Goal: Transaction & Acquisition: Purchase product/service

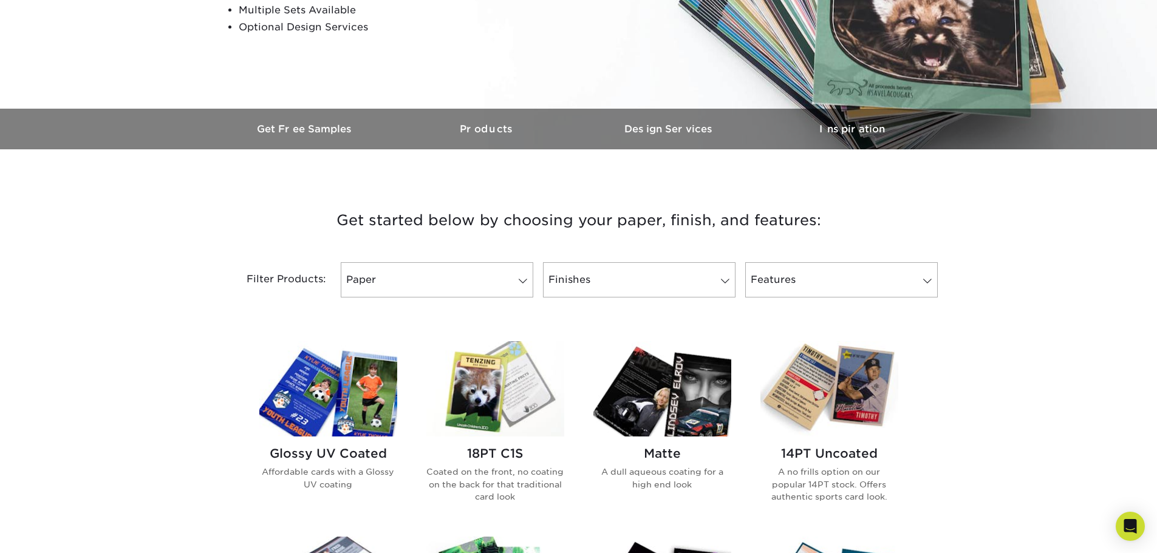
scroll to position [364, 0]
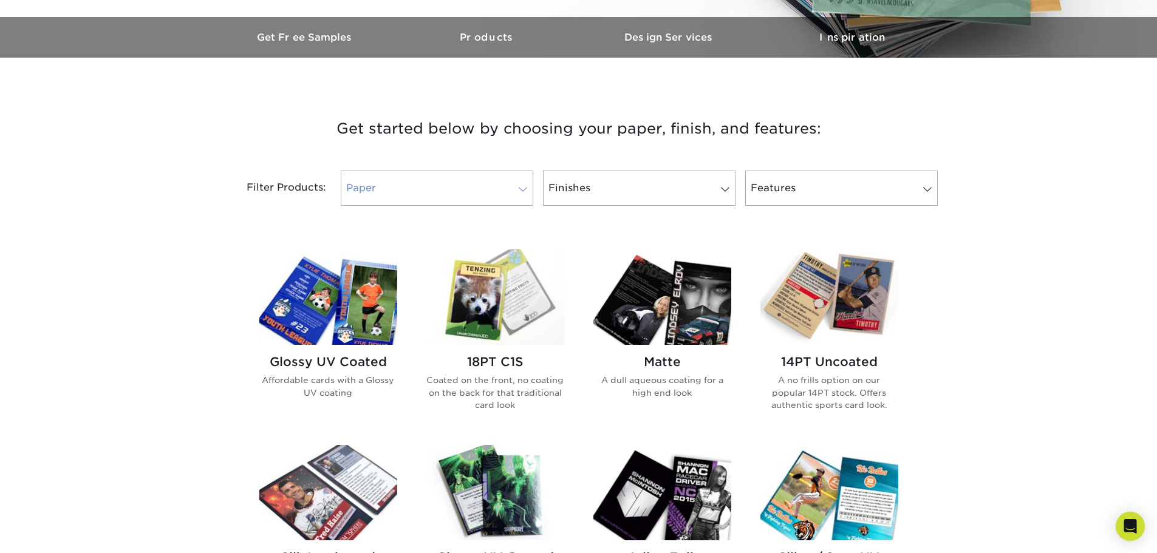
click at [427, 191] on link "Paper" at bounding box center [437, 188] width 193 height 35
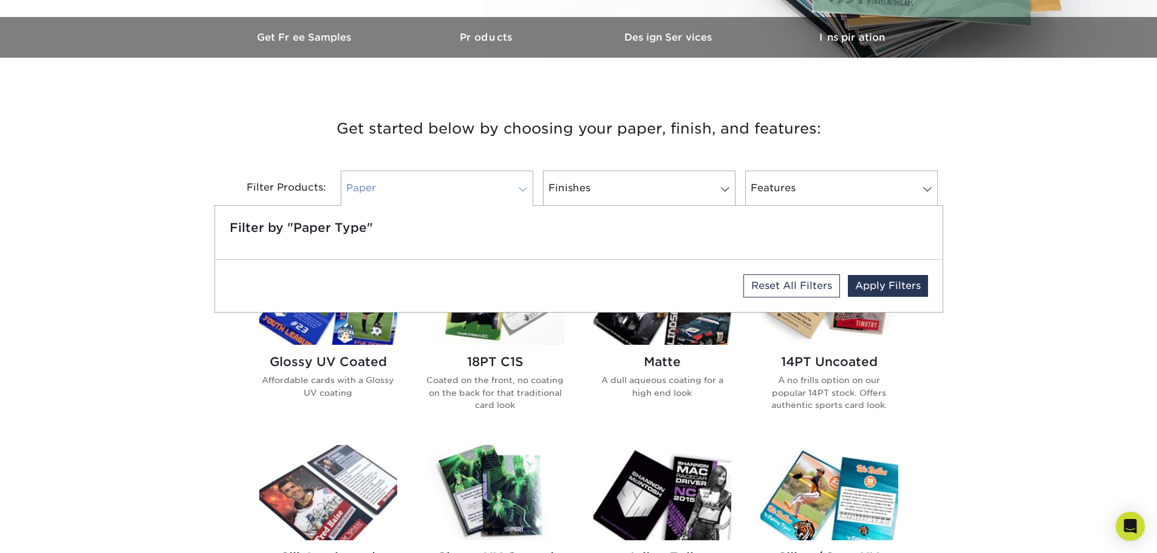
click at [427, 191] on link "Paper" at bounding box center [437, 188] width 193 height 35
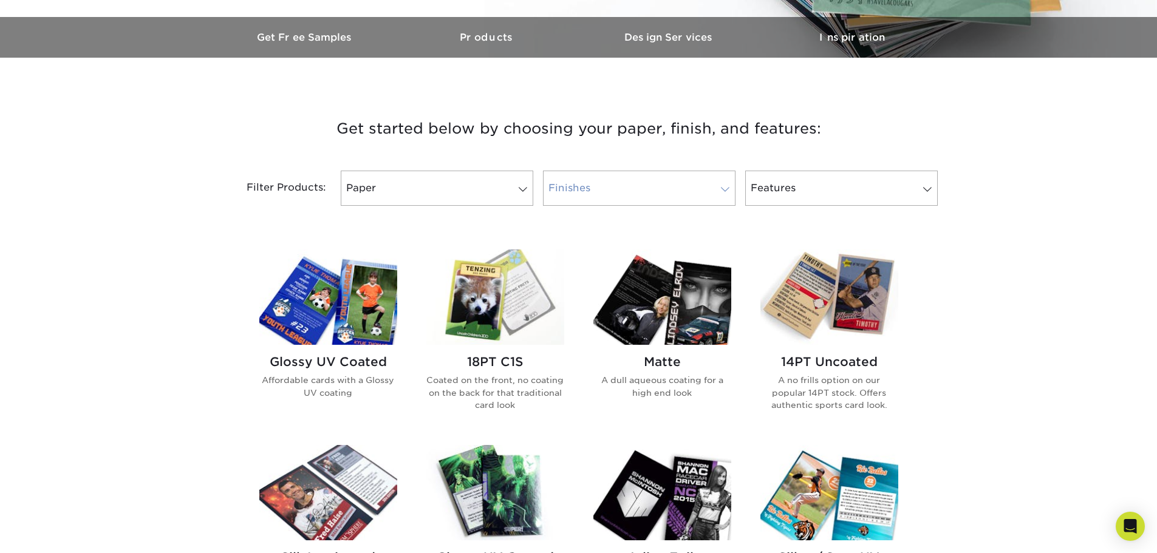
click at [604, 188] on link "Finishes" at bounding box center [639, 188] width 193 height 35
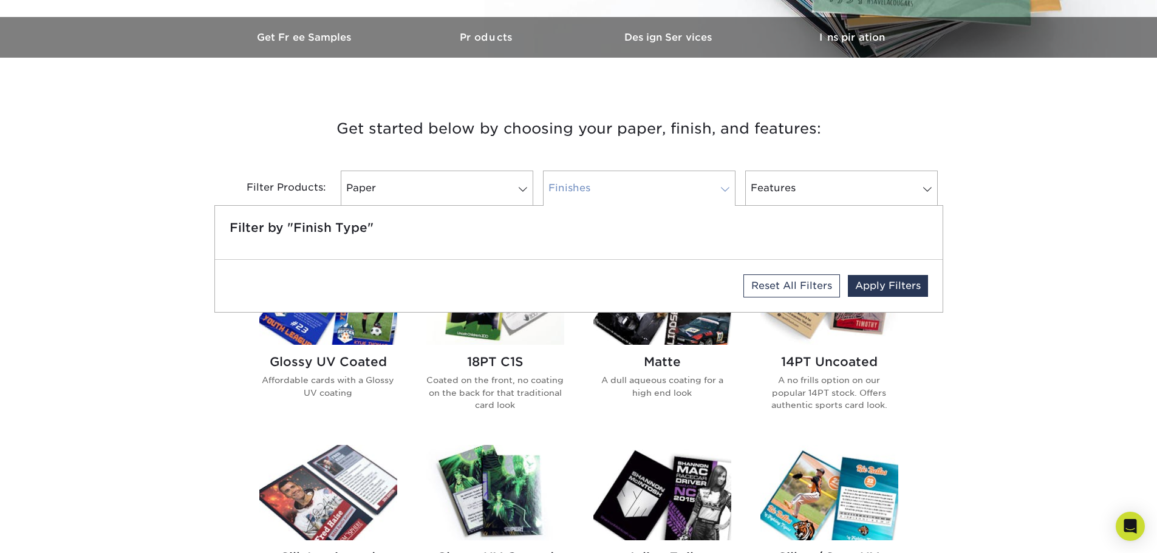
click at [604, 188] on link "Finishes" at bounding box center [639, 188] width 193 height 35
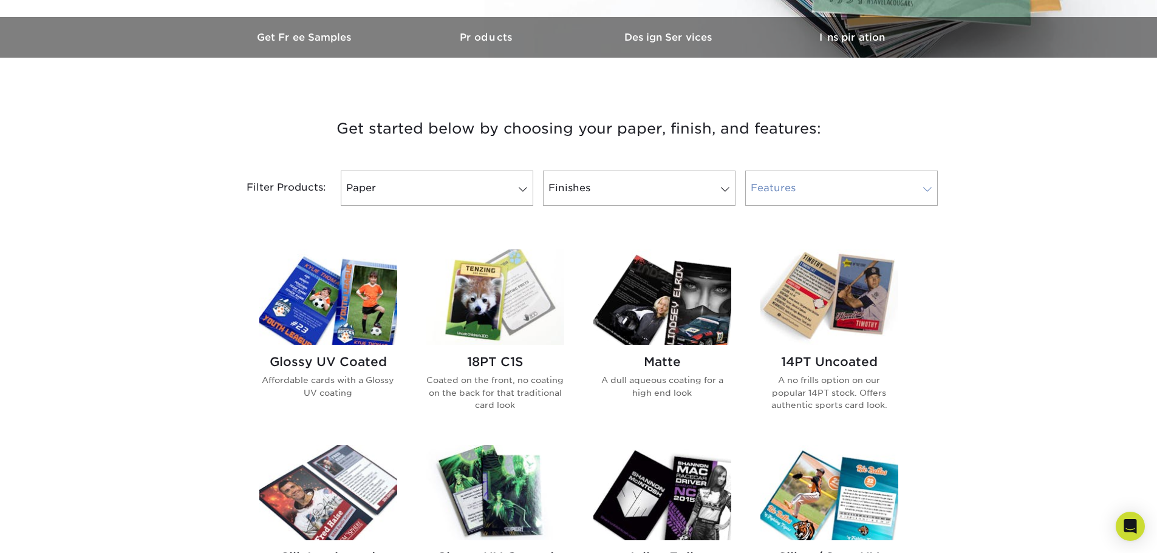
click at [764, 188] on link "Features" at bounding box center [841, 188] width 193 height 35
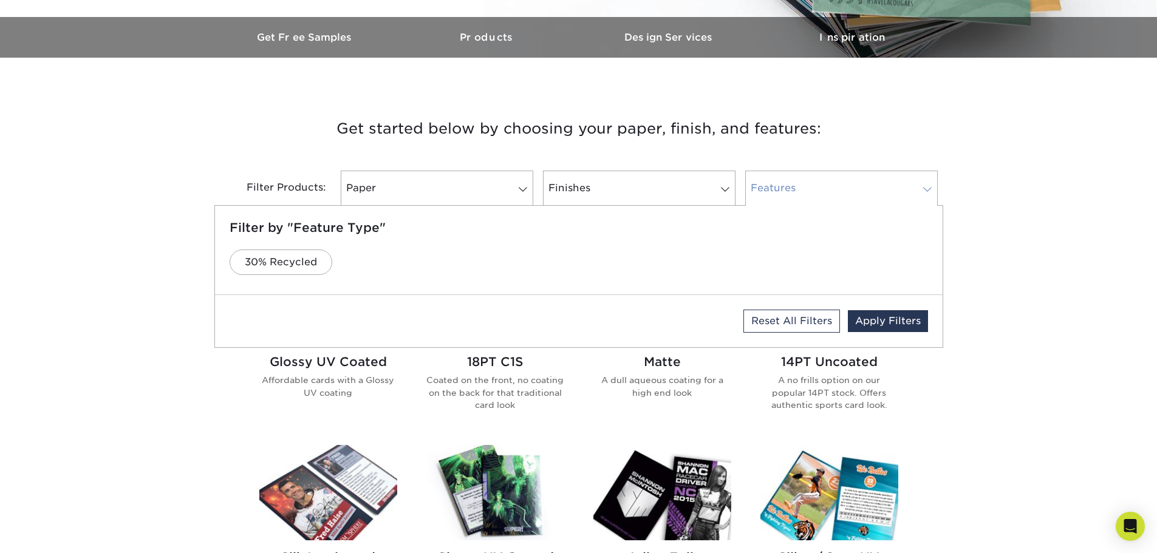
click at [764, 188] on link "Features" at bounding box center [841, 188] width 193 height 35
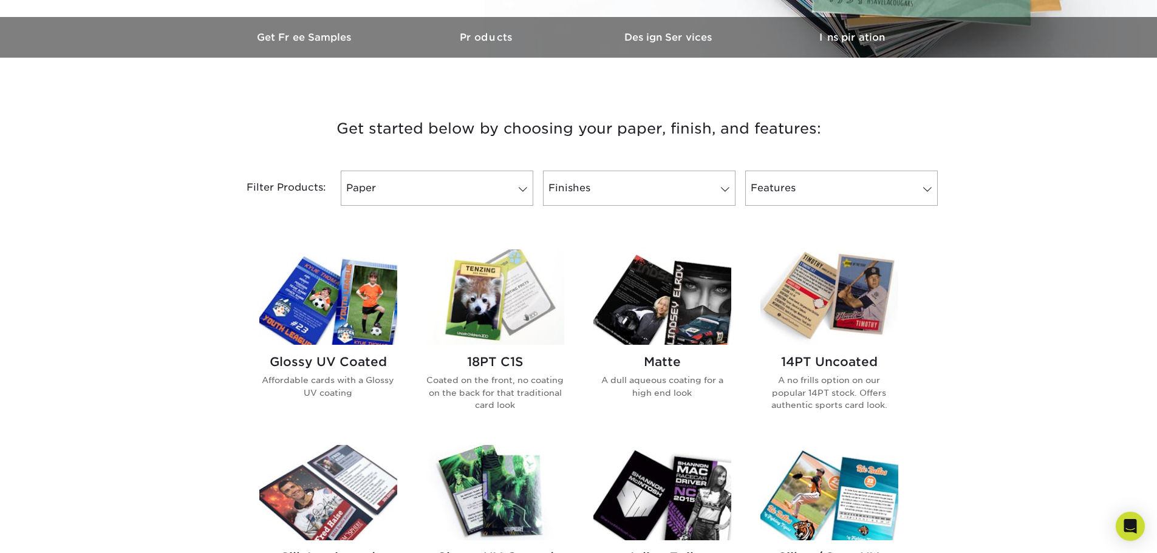
click at [863, 390] on p "A no frills option on our popular 14PT stock. Offers authentic sports card look." at bounding box center [829, 392] width 138 height 37
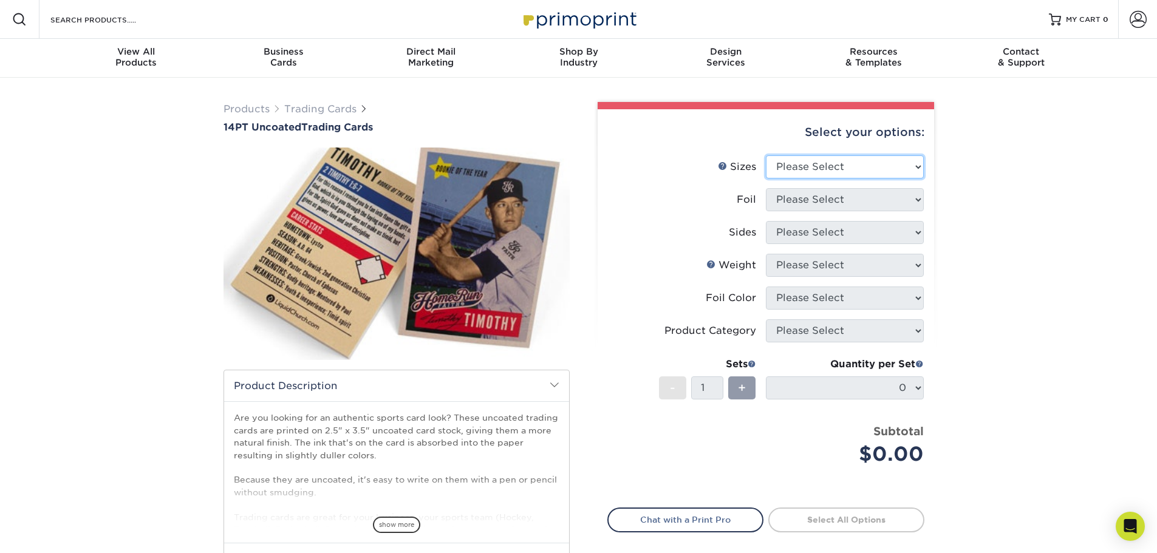
click at [815, 162] on select "Please Select 2.5" x 3.5"" at bounding box center [845, 166] width 158 height 23
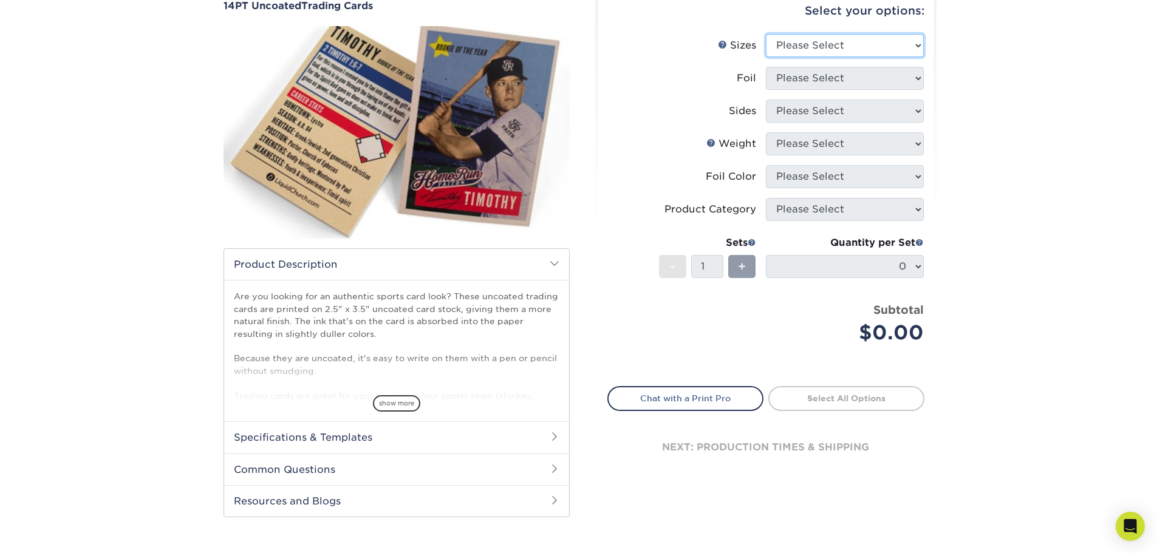
scroll to position [182, 0]
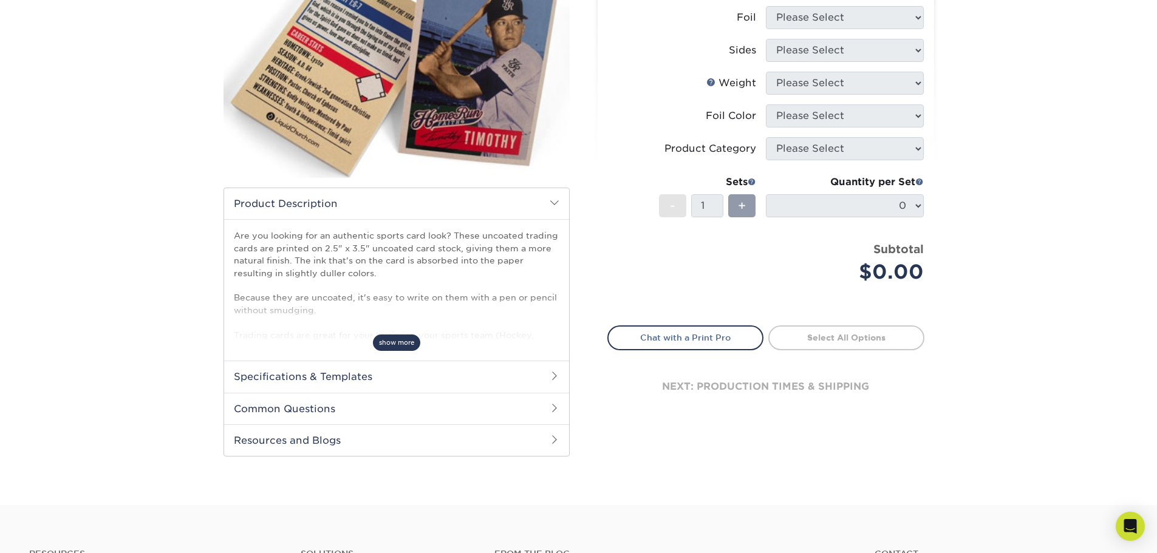
click at [399, 344] on span "show more" at bounding box center [396, 343] width 47 height 16
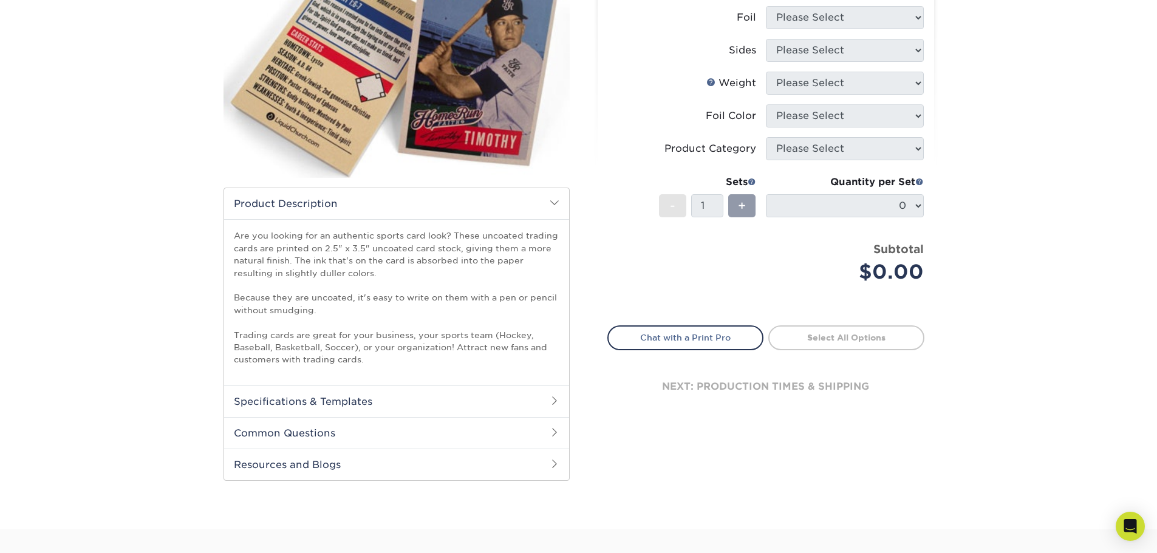
click at [313, 431] on h2 "Common Questions" at bounding box center [396, 433] width 345 height 32
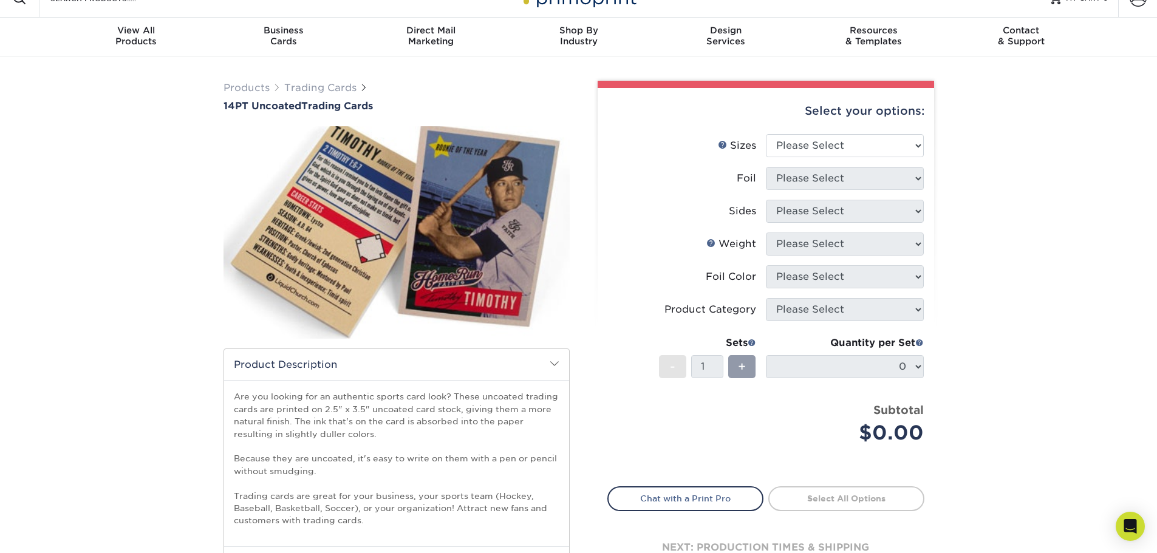
scroll to position [0, 0]
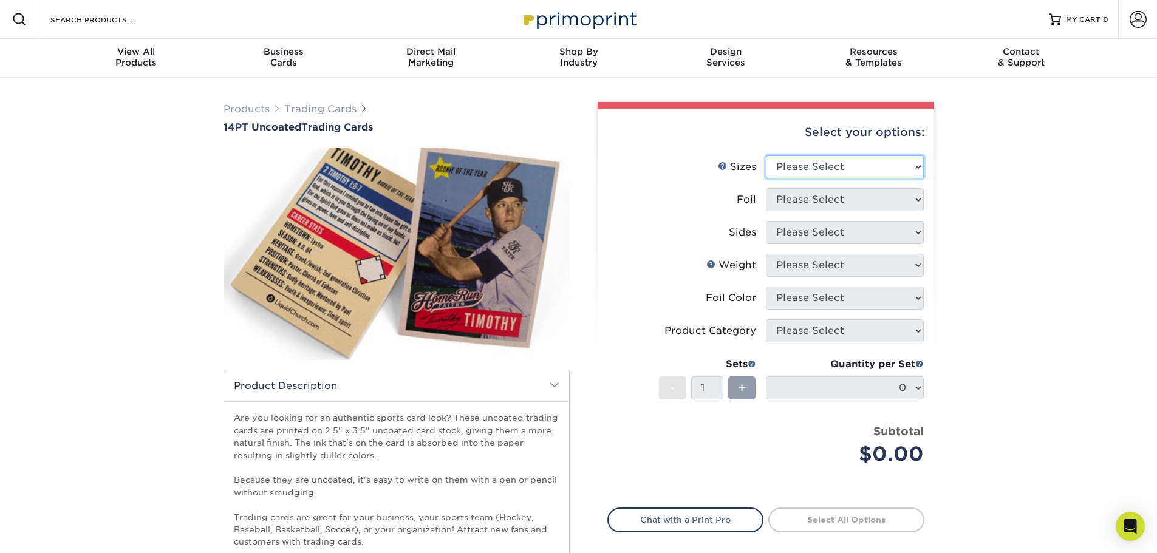
click at [897, 166] on select "Please Select 2.5" x 3.5"" at bounding box center [845, 166] width 158 height 23
select select "2.50x3.50"
click at [766, 155] on select "Please Select 2.5" x 3.5"" at bounding box center [845, 166] width 158 height 23
click at [909, 198] on select "Please Select Yes No" at bounding box center [845, 199] width 158 height 23
select select "0"
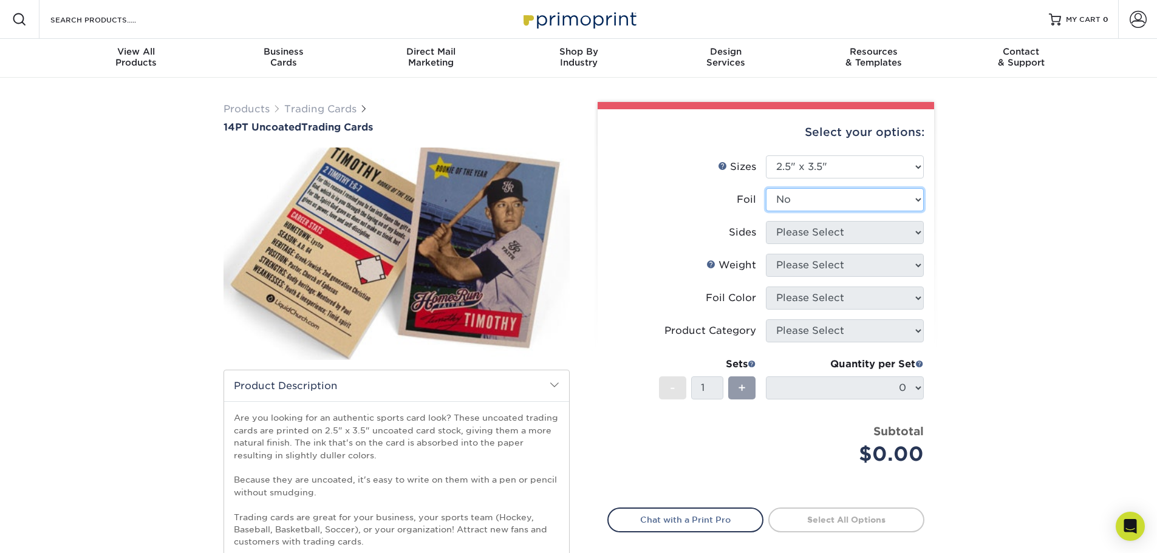
click at [766, 188] on select "Please Select Yes No" at bounding box center [845, 199] width 158 height 23
click at [870, 242] on select "Please Select Print Both Sides Print Front Only" at bounding box center [845, 232] width 158 height 23
select select "13abbda7-1d64-4f25-8bb2-c179b224825d"
click at [766, 221] on select "Please Select Print Both Sides Print Front Only" at bounding box center [845, 232] width 158 height 23
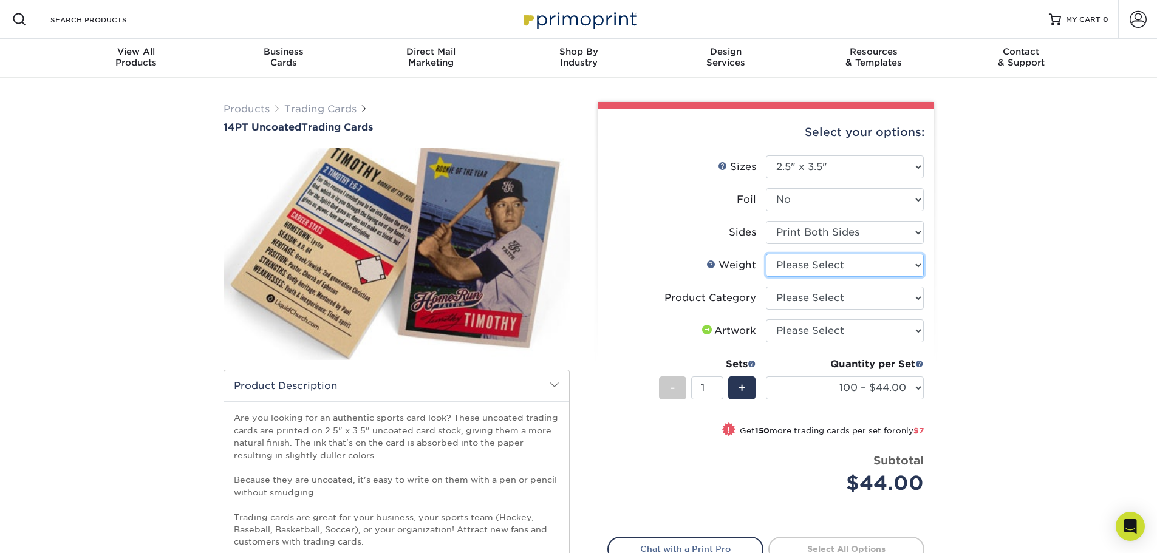
click at [856, 267] on select "Please Select 14PT Uncoated" at bounding box center [845, 265] width 158 height 23
select select "14PT Uncoated"
click at [766, 254] on select "Please Select 14PT Uncoated" at bounding box center [845, 265] width 158 height 23
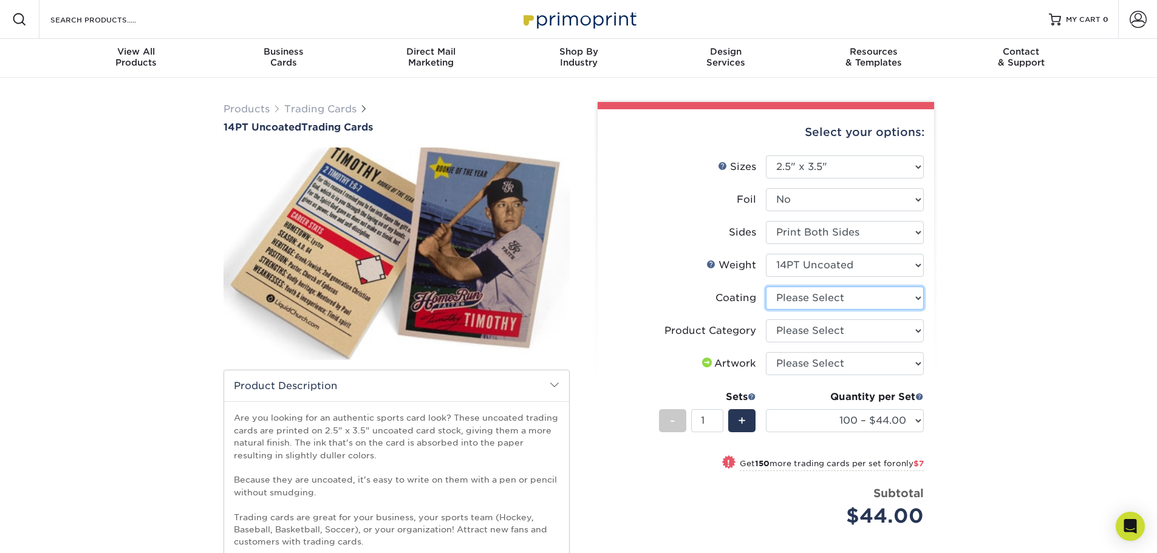
click at [827, 298] on select at bounding box center [845, 298] width 158 height 23
select select "3e7618de-abca-4bda-9f97-8b9129e913d8"
click at [766, 287] on select at bounding box center [845, 298] width 158 height 23
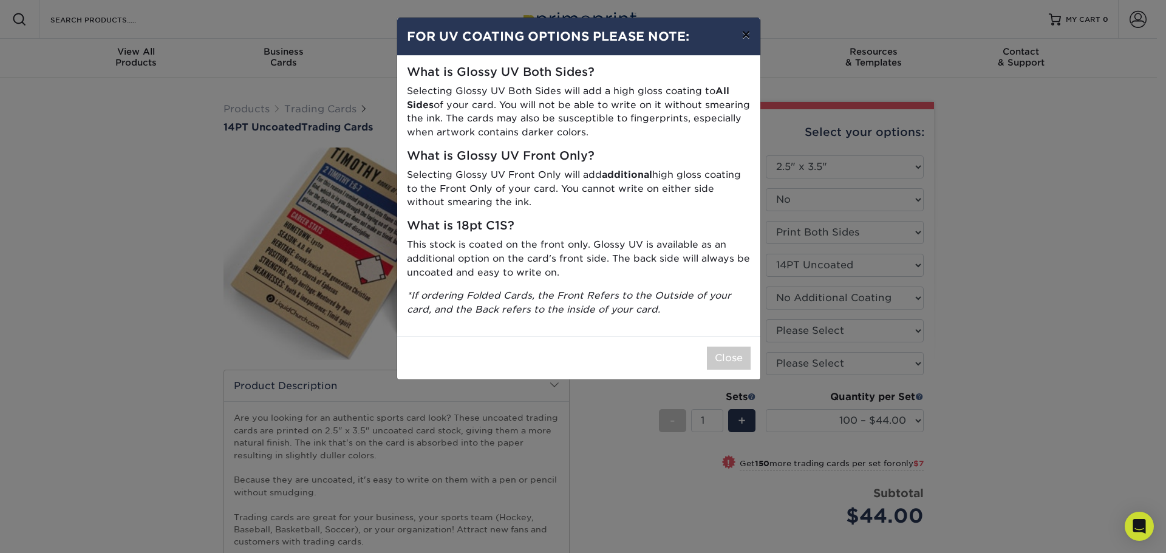
click at [748, 35] on button "×" at bounding box center [746, 35] width 28 height 34
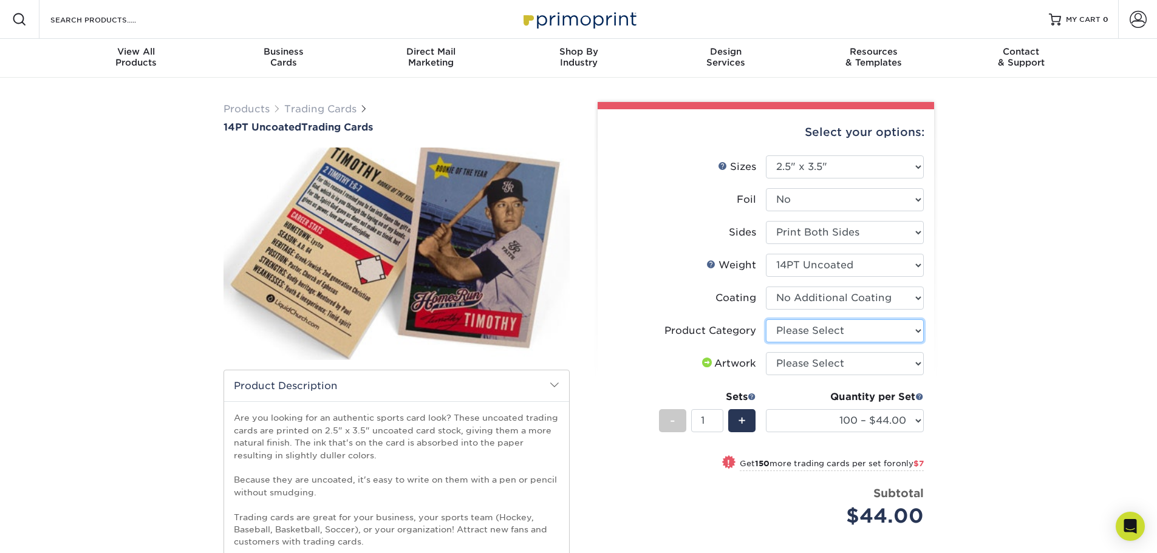
click at [819, 337] on select "Please Select Trading Cards" at bounding box center [845, 330] width 158 height 23
select select "c2f9bce9-36c2-409d-b101-c29d9d031e18"
click at [766, 319] on select "Please Select Trading Cards" at bounding box center [845, 330] width 158 height 23
click at [801, 360] on select "Please Select I will upload files I need a design - $100" at bounding box center [845, 363] width 158 height 23
select select "upload"
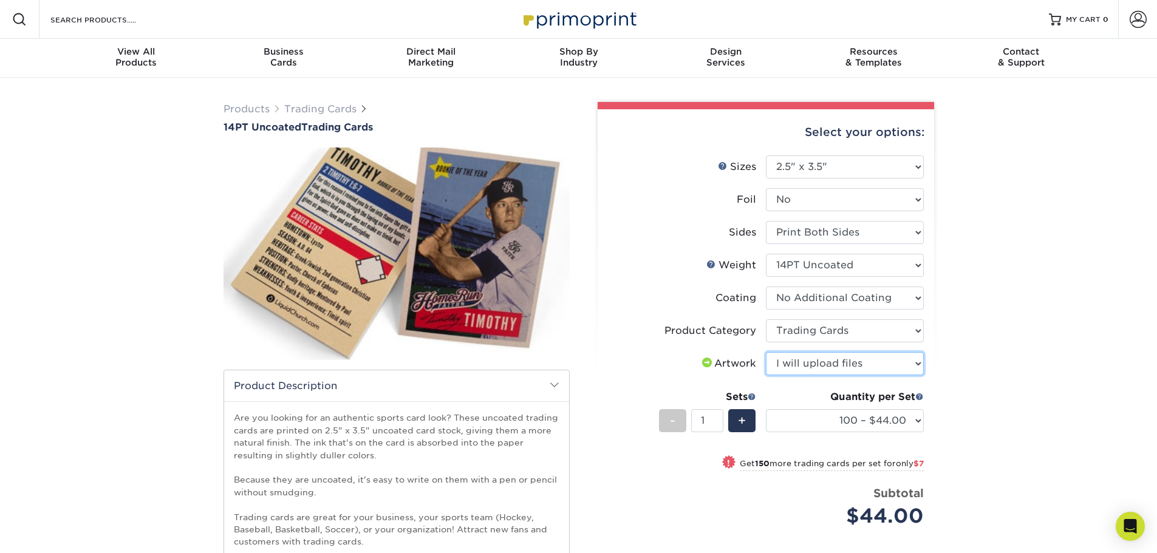
click at [766, 352] on select "Please Select I will upload files I need a design - $100" at bounding box center [845, 363] width 158 height 23
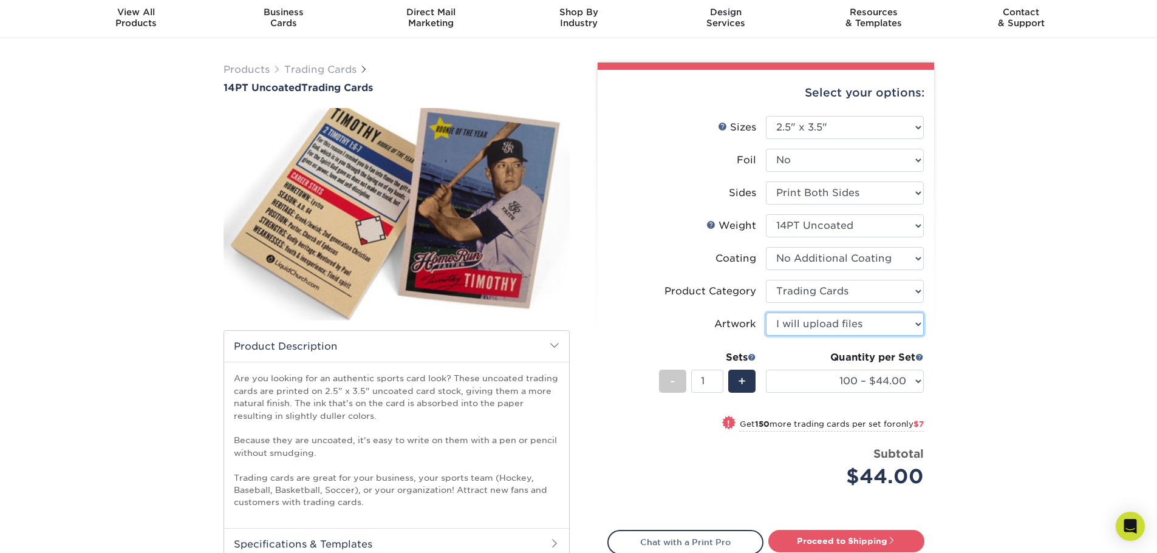
scroll to position [61, 0]
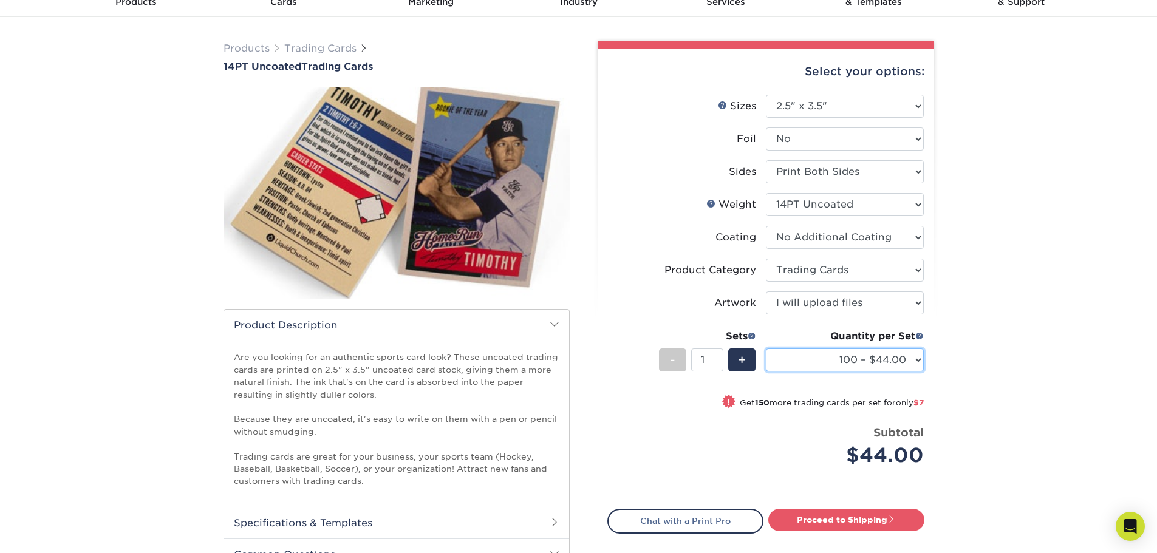
click at [811, 363] on select "100 – $44.00 250 – $51.00 500 – $54.00 1000 – $78.00 2500 – $148.00 5000 – $198…" at bounding box center [845, 360] width 158 height 23
click at [991, 390] on div "Products Trading Cards 14PT Uncoated Trading Cards show more Templates" at bounding box center [578, 447] width 1157 height 861
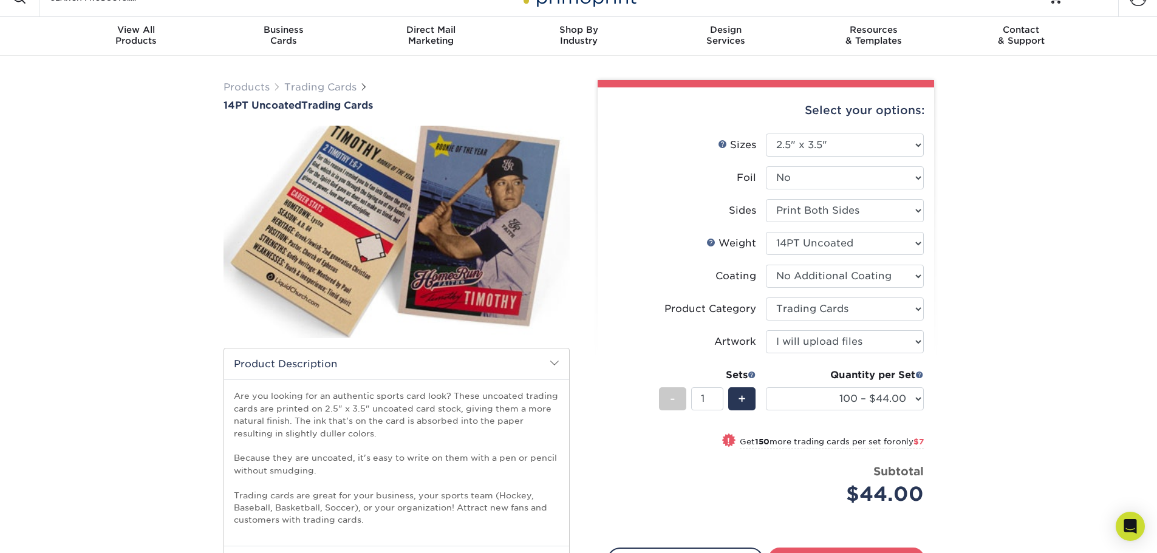
scroll to position [0, 0]
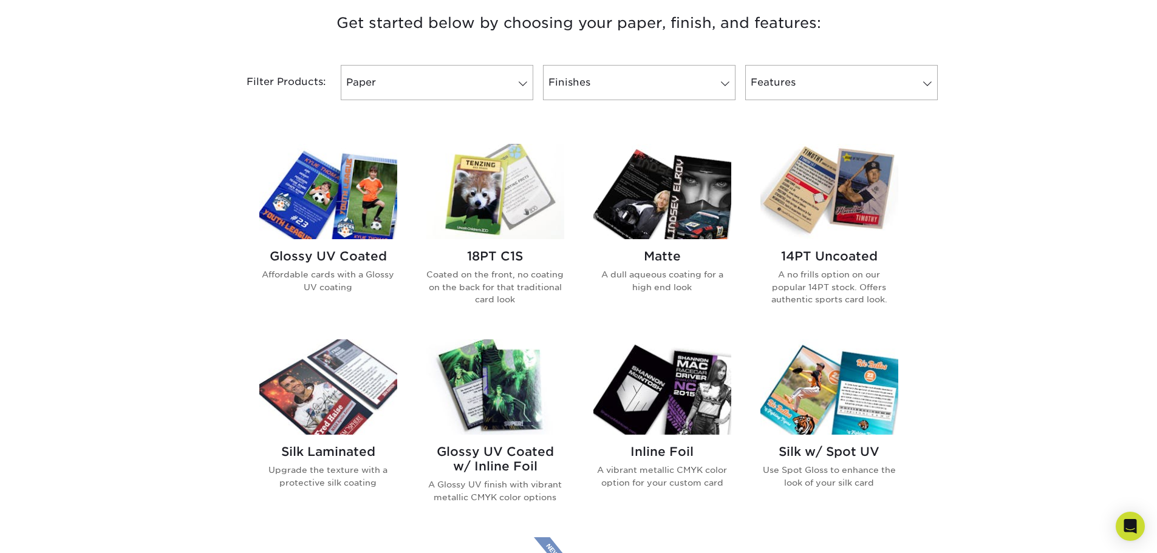
scroll to position [486, 0]
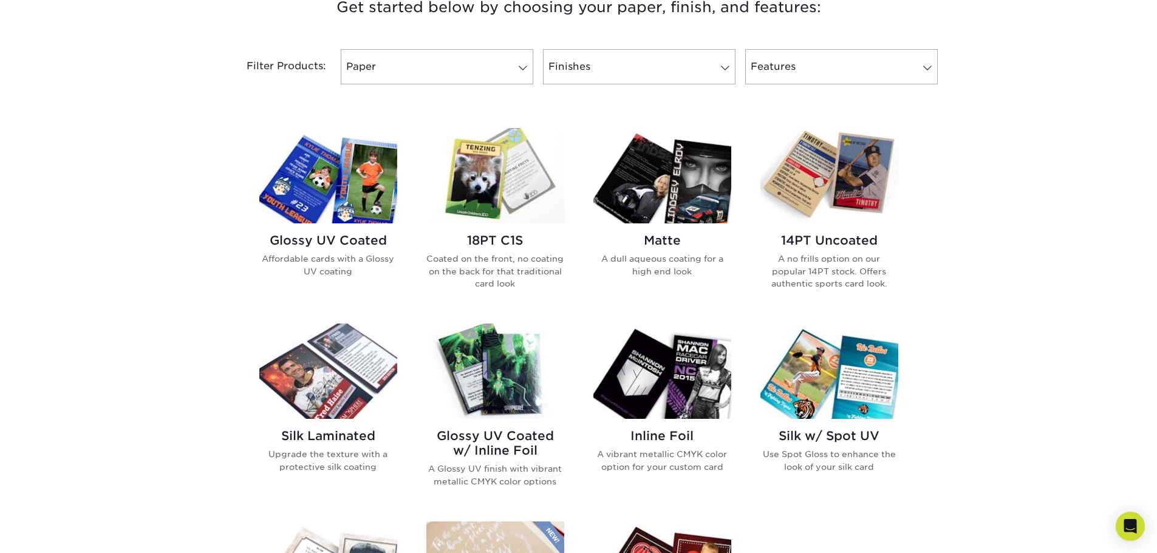
click at [540, 270] on p "Coated on the front, no coating on the back for that traditional card look" at bounding box center [495, 271] width 138 height 37
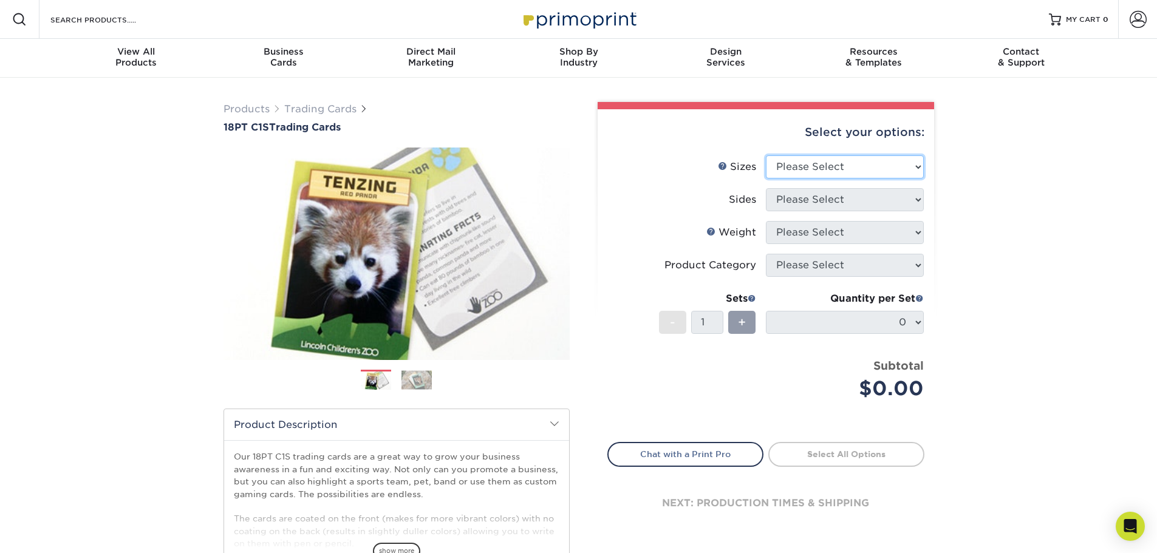
click at [836, 170] on select "Please Select 2.5" x 3.5"" at bounding box center [845, 166] width 158 height 23
select select "2.50x3.50"
click at [766, 155] on select "Please Select 2.5" x 3.5"" at bounding box center [845, 166] width 158 height 23
click at [808, 202] on select "Please Select Print Both Sides Print Front Only" at bounding box center [845, 199] width 158 height 23
select select "13abbda7-1d64-4f25-8bb2-c179b224825d"
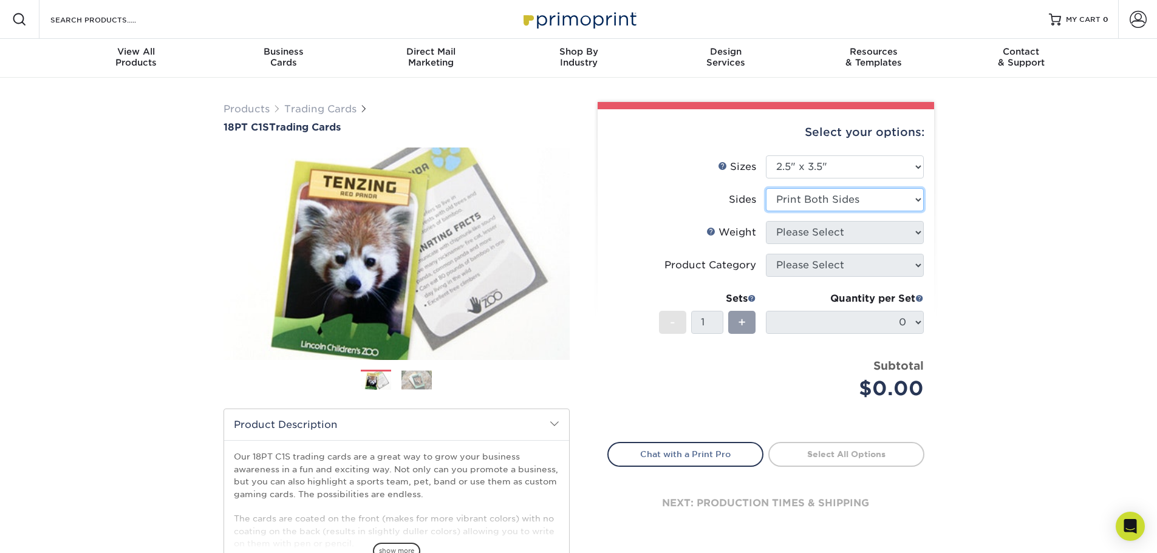
click at [766, 188] on select "Please Select Print Both Sides Print Front Only" at bounding box center [845, 199] width 158 height 23
click at [814, 234] on select "Please Select 18PT C1S" at bounding box center [845, 232] width 158 height 23
select select "18PTC1S"
click at [766, 221] on select "Please Select 18PT C1S" at bounding box center [845, 232] width 158 height 23
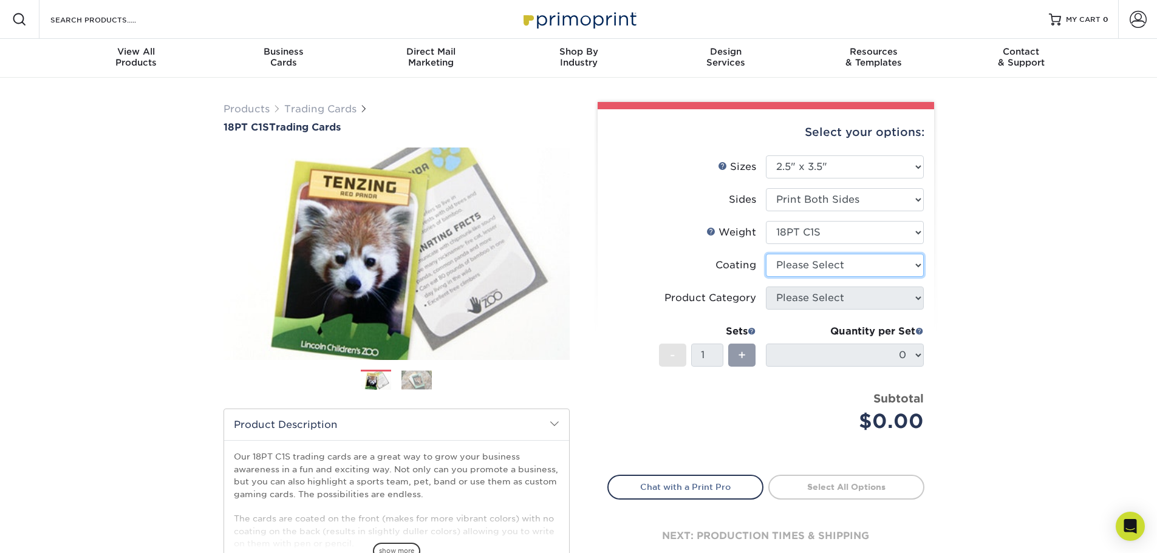
click at [804, 265] on select at bounding box center [845, 265] width 158 height 23
select select "1e8116af-acfc-44b1-83dc-8181aa338834"
click at [766, 254] on select at bounding box center [845, 265] width 158 height 23
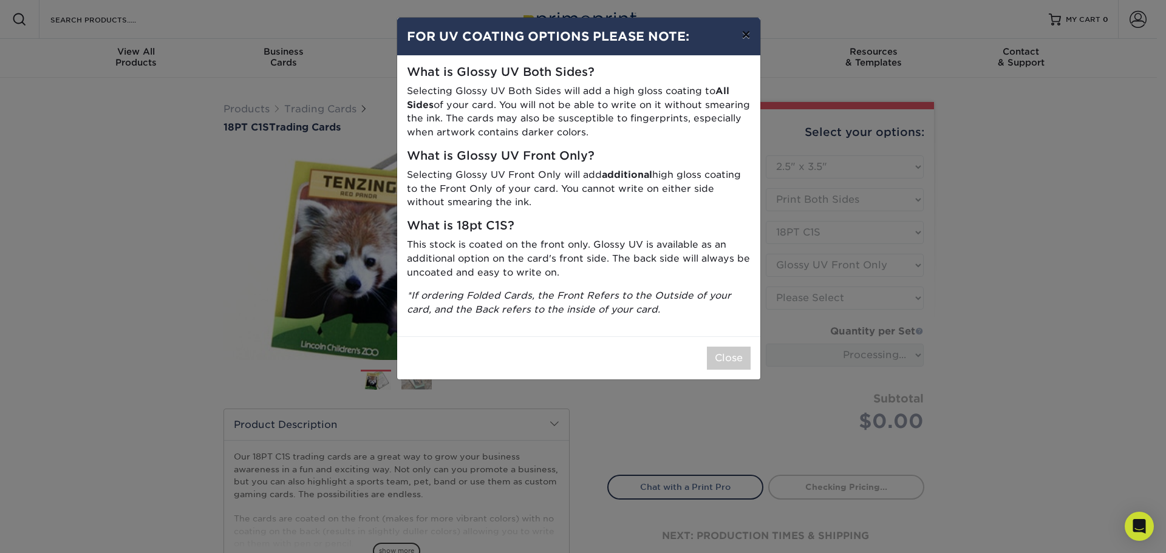
click at [745, 33] on button "×" at bounding box center [746, 35] width 28 height 34
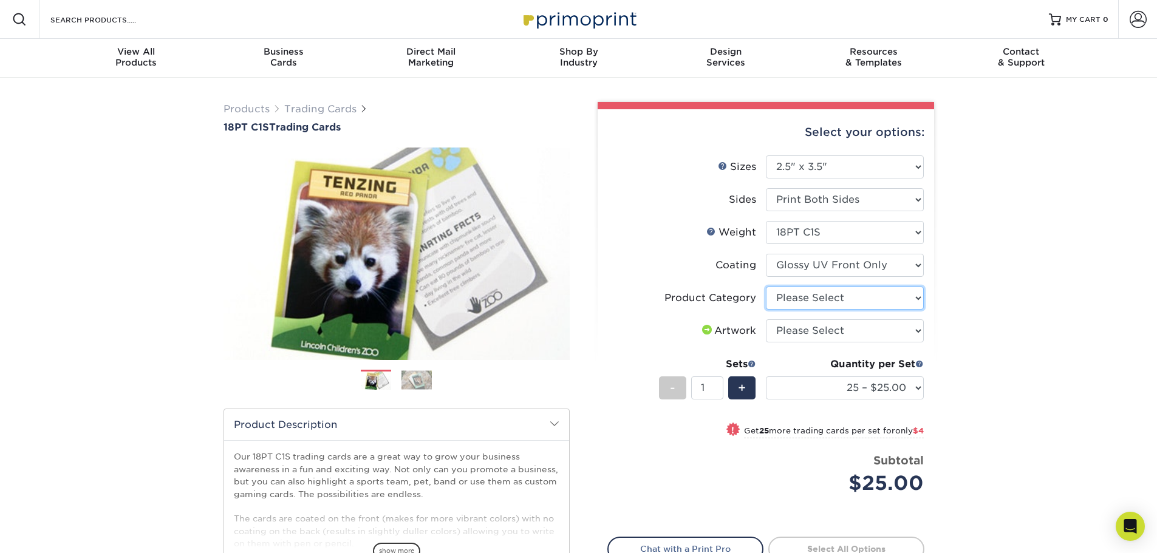
click at [811, 304] on select "Please Select Trading Cards" at bounding box center [845, 298] width 158 height 23
select select "c2f9bce9-36c2-409d-b101-c29d9d031e18"
click at [766, 287] on select "Please Select Trading Cards" at bounding box center [845, 298] width 158 height 23
click at [796, 333] on select "Please Select I will upload files I need a design - $100" at bounding box center [845, 330] width 158 height 23
select select "upload"
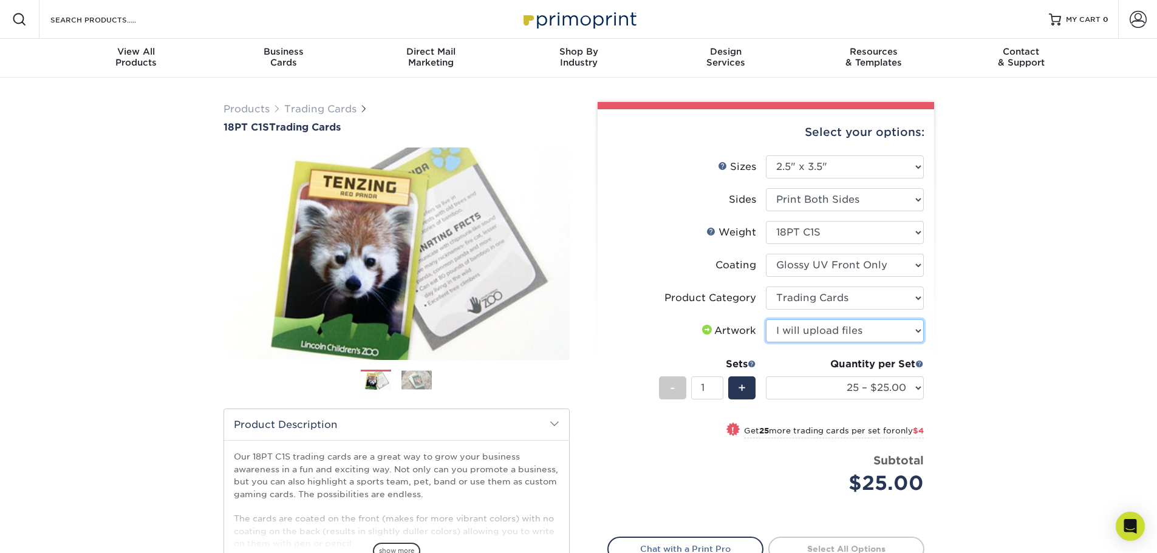
click at [766, 319] on select "Please Select I will upload files I need a design - $100" at bounding box center [845, 330] width 158 height 23
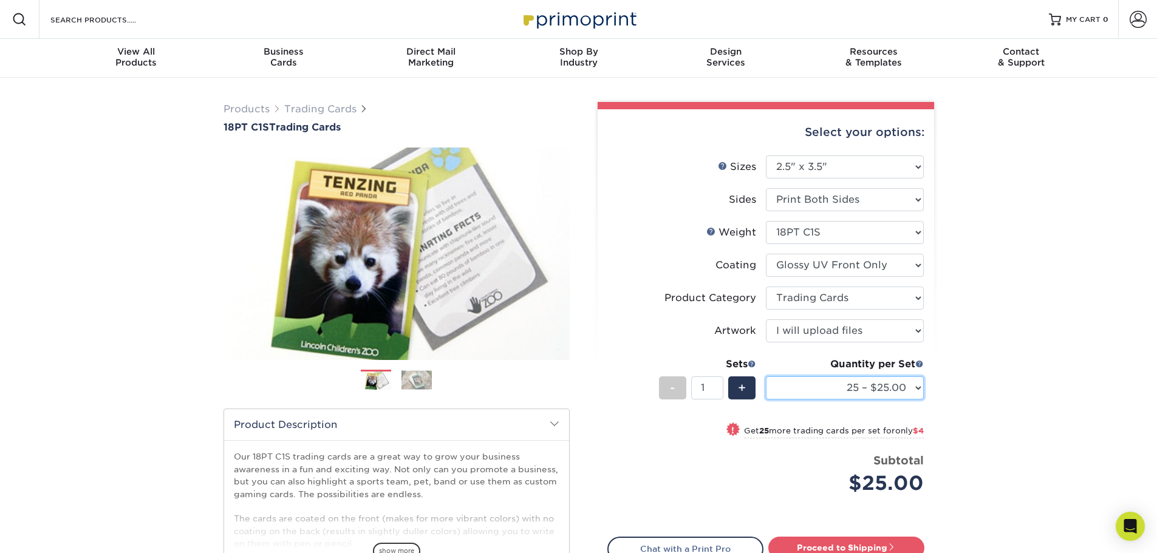
click at [791, 391] on select "25 – $25.00 50 – $29.00 75 – $37.00 100 – $41.00 250 – $48.00 500 – $58.00 1000…" at bounding box center [845, 388] width 158 height 23
click at [766, 377] on select "25 – $25.00 50 – $29.00 75 – $37.00 100 – $41.00 250 – $48.00 500 – $58.00 1000…" at bounding box center [845, 388] width 158 height 23
click at [802, 387] on select "25 – $25.00 50 – $29.00 75 – $37.00 100 – $41.00 250 – $48.00 500 – $58.00 1000…" at bounding box center [845, 388] width 158 height 23
select select "500 – $58.00"
click at [766, 377] on select "25 – $25.00 50 – $29.00 75 – $37.00 100 – $41.00 250 – $48.00 500 – $58.00 1000…" at bounding box center [845, 388] width 158 height 23
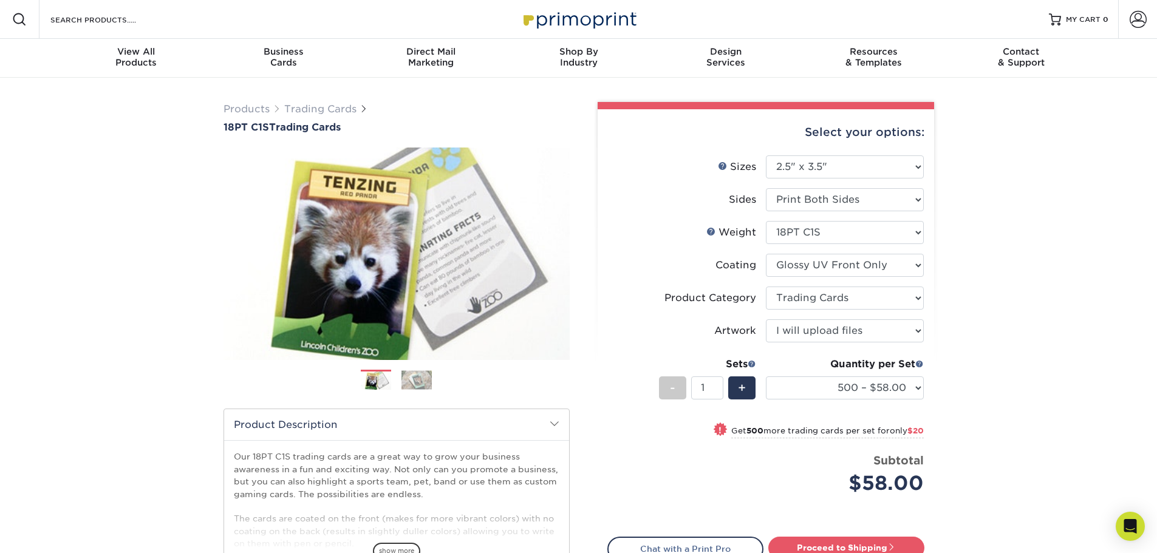
click at [414, 382] on img at bounding box center [416, 380] width 30 height 19
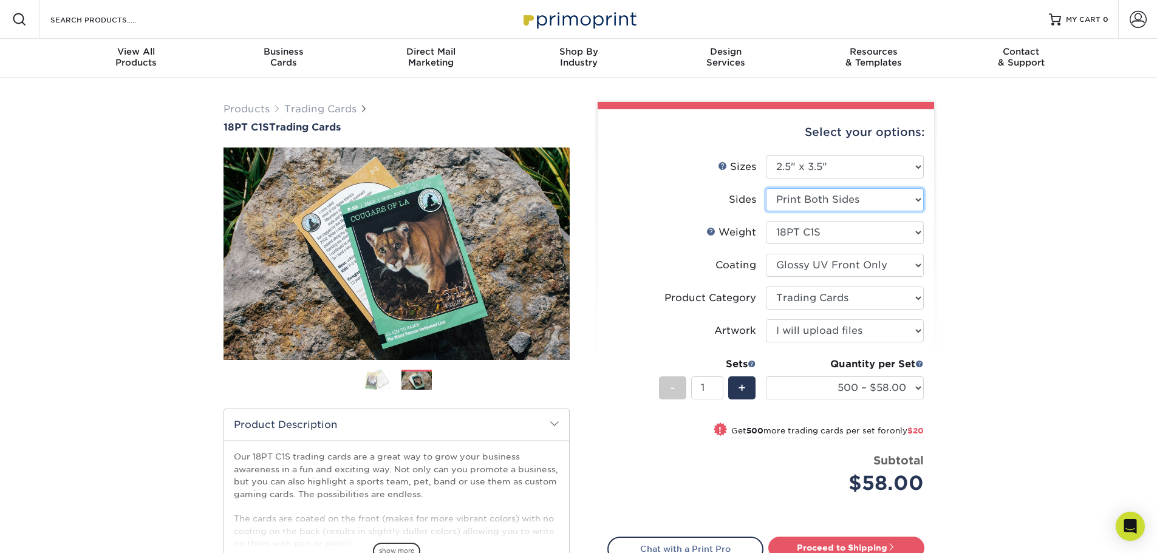
click at [812, 200] on select "Please Select Print Both Sides Print Front Only" at bounding box center [845, 199] width 158 height 23
select select "32d3c223-f82c-492b-b915-ba065a00862f"
click at [766, 188] on select "Please Select Print Both Sides Print Front Only" at bounding box center [845, 199] width 158 height 23
select select "-1"
select select
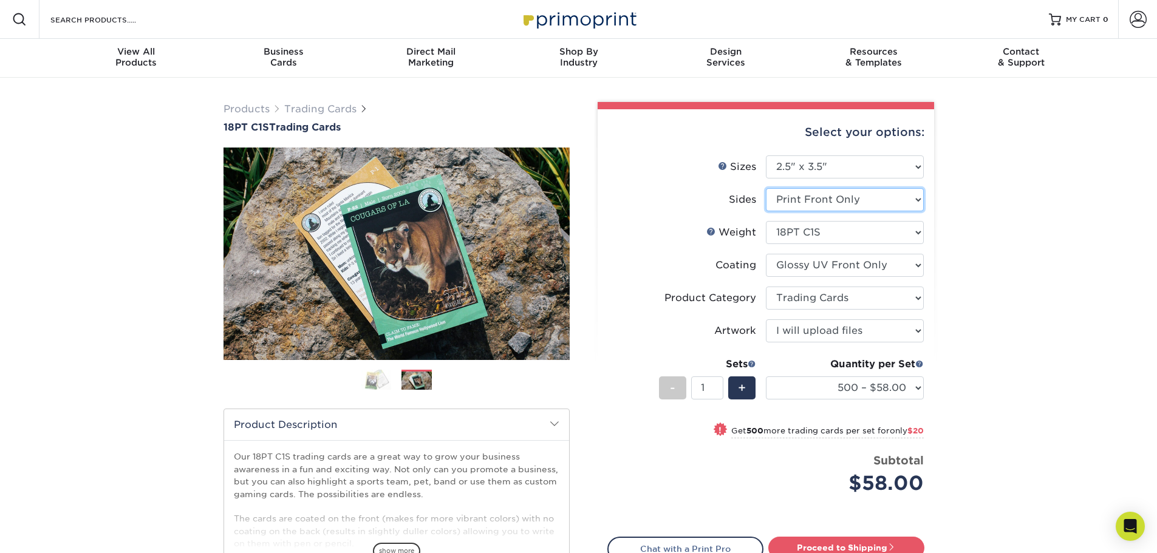
select select "-1"
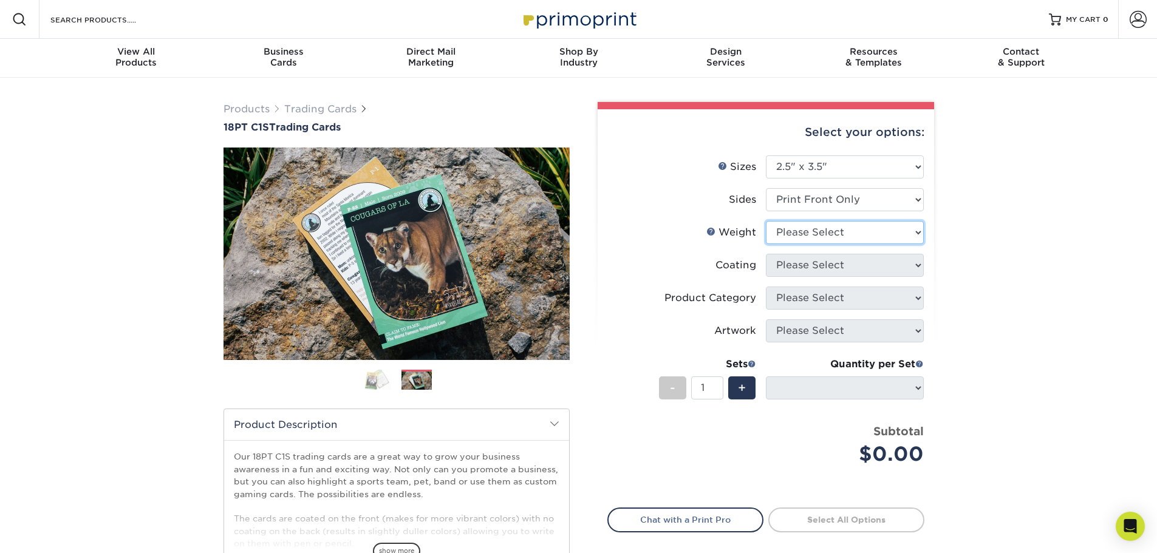
click at [808, 229] on select "Please Select 18PT C1S" at bounding box center [845, 232] width 158 height 23
select select "18PTC1S"
click at [766, 221] on select "Please Select 18PT C1S" at bounding box center [845, 232] width 158 height 23
select select
click at [807, 271] on select at bounding box center [845, 265] width 158 height 23
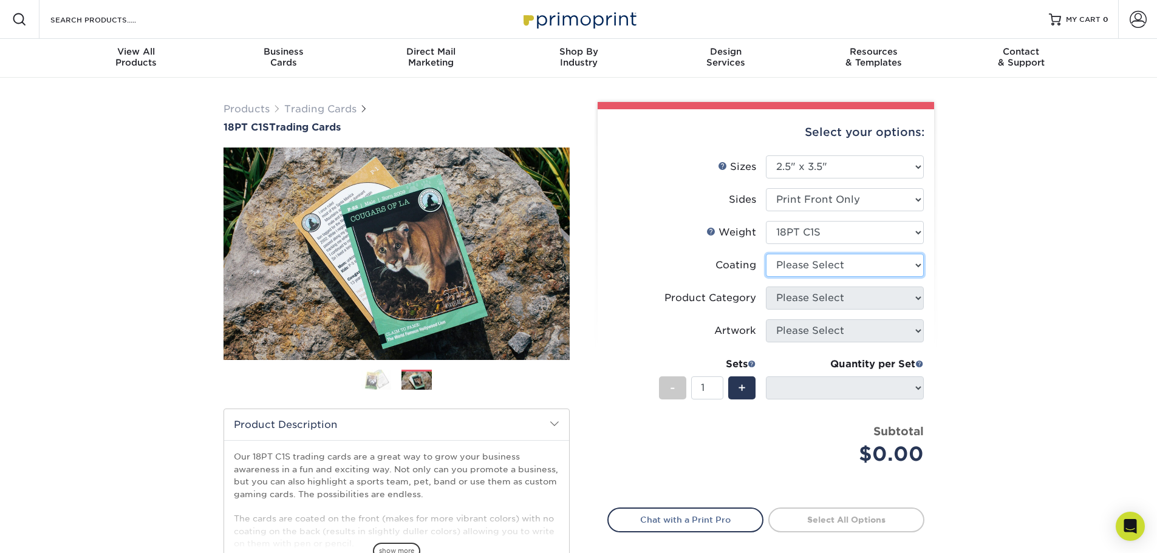
select select "1e8116af-acfc-44b1-83dc-8181aa338834"
click at [766, 254] on select at bounding box center [845, 265] width 158 height 23
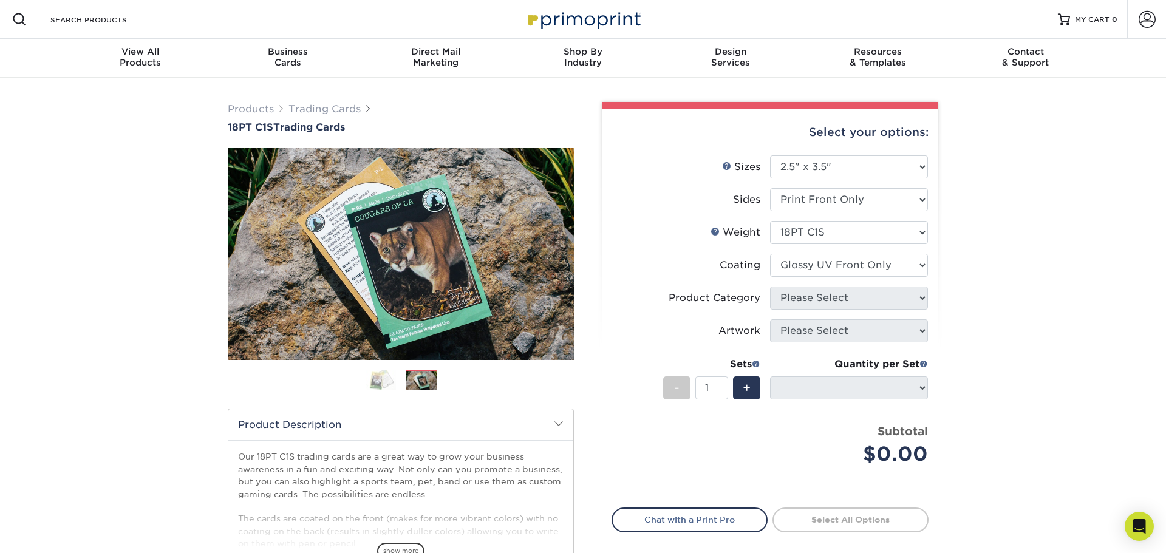
select select "-1"
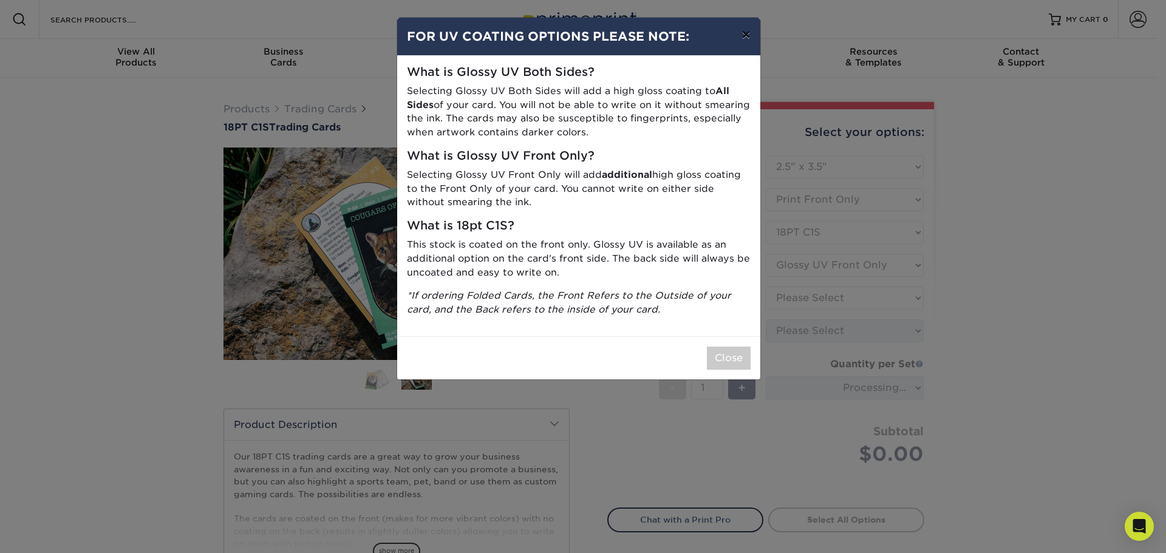
click at [746, 35] on button "×" at bounding box center [746, 35] width 28 height 34
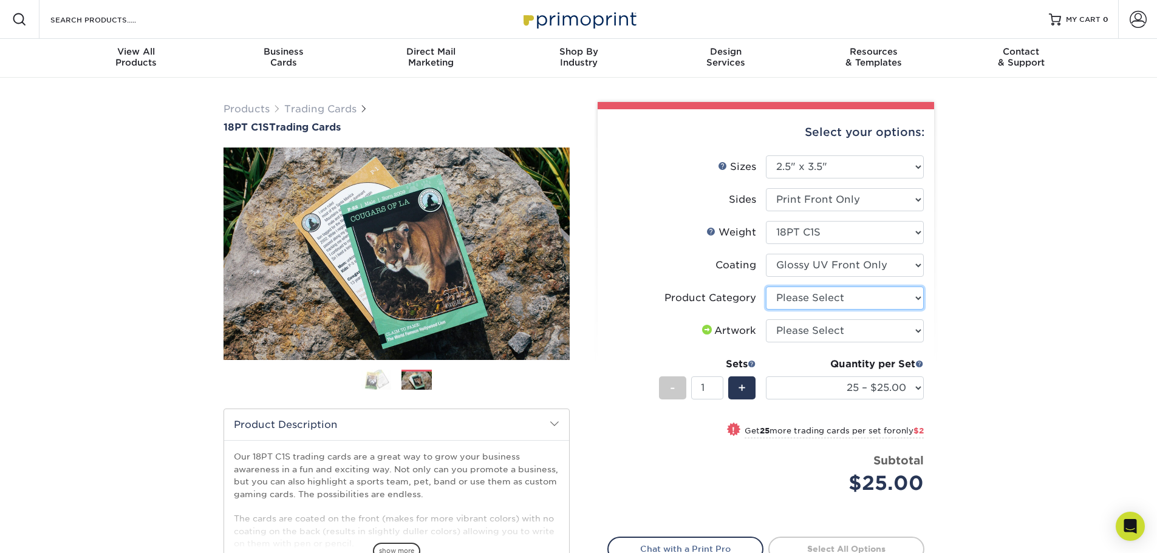
click at [792, 293] on select "Please Select Trading Cards" at bounding box center [845, 298] width 158 height 23
select select "c2f9bce9-36c2-409d-b101-c29d9d031e18"
click at [766, 287] on select "Please Select Trading Cards" at bounding box center [845, 298] width 158 height 23
click at [796, 328] on select "Please Select I will upload files I need a design - $100" at bounding box center [845, 330] width 158 height 23
select select "upload"
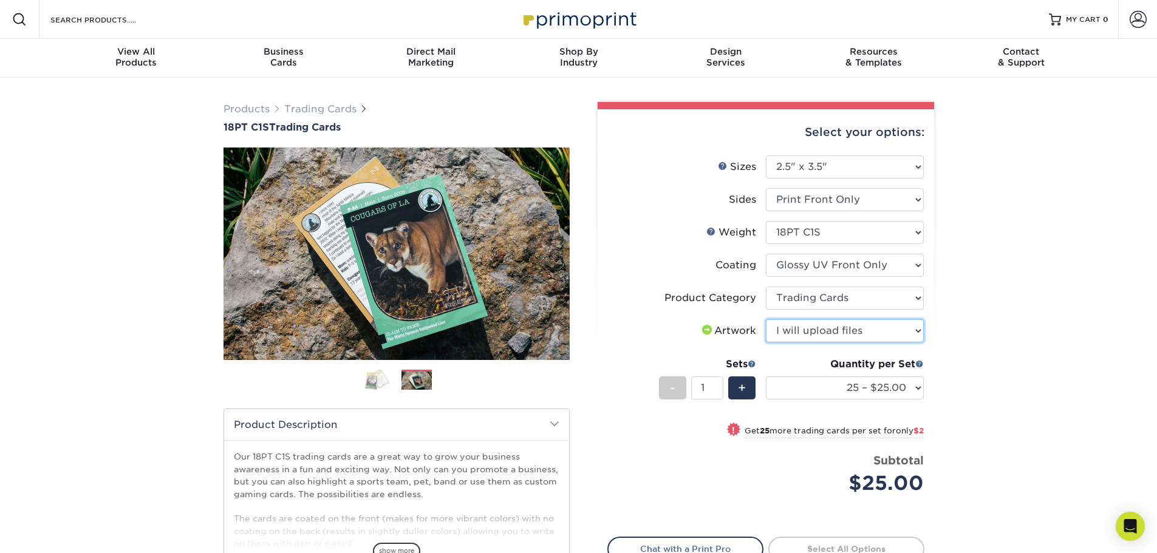
click at [766, 319] on select "Please Select I will upload files I need a design - $100" at bounding box center [845, 330] width 158 height 23
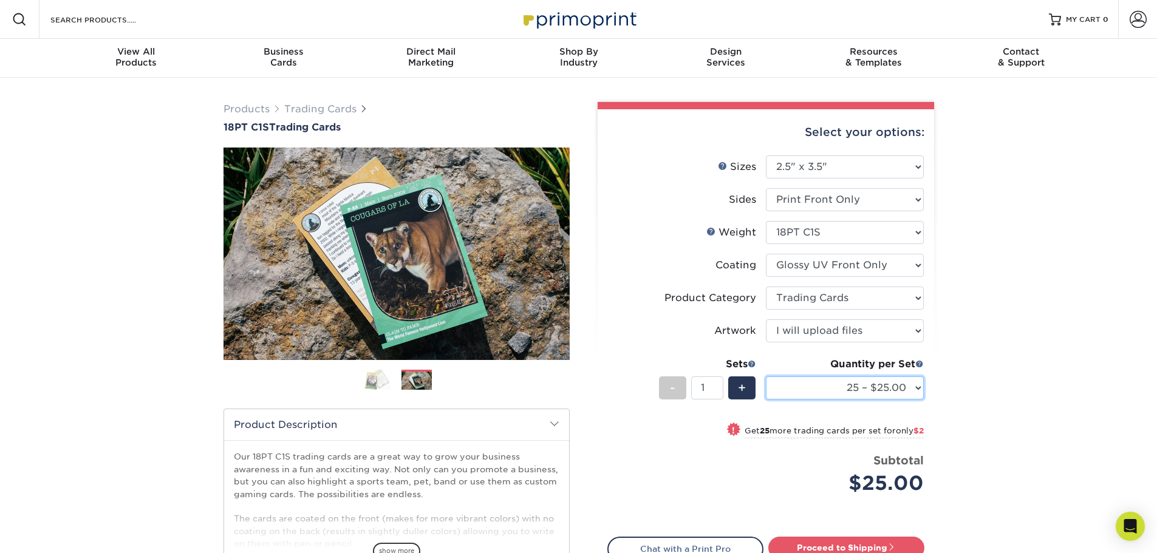
click at [766, 396] on select "25 – $25.00 50 – $27.00 75 – $28.00 100 – $38.00 250 – $48.00 500 – $58.00 1000…" at bounding box center [845, 388] width 158 height 23
select select "500 – $58.00"
click at [766, 377] on select "25 – $25.00 50 – $27.00 75 – $28.00 100 – $38.00 250 – $48.00 500 – $58.00 1000…" at bounding box center [845, 388] width 158 height 23
click at [971, 384] on div "Products Trading Cards 18PT C1S Trading Cards Previous Next show more" at bounding box center [578, 396] width 1157 height 636
